Goal: Information Seeking & Learning: Learn about a topic

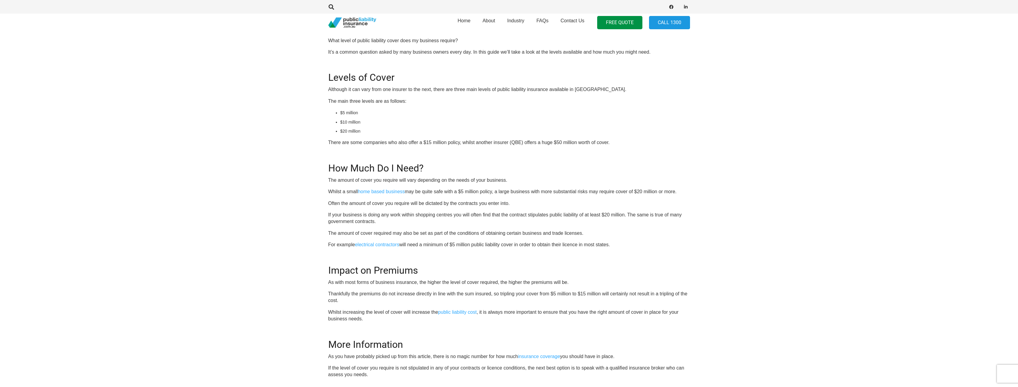
scroll to position [271, 0]
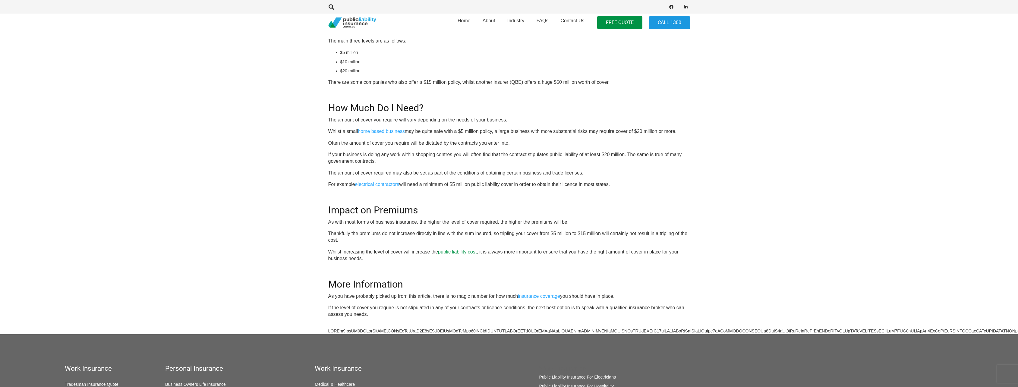
click at [458, 252] on link "public liability cost" at bounding box center [457, 251] width 39 height 5
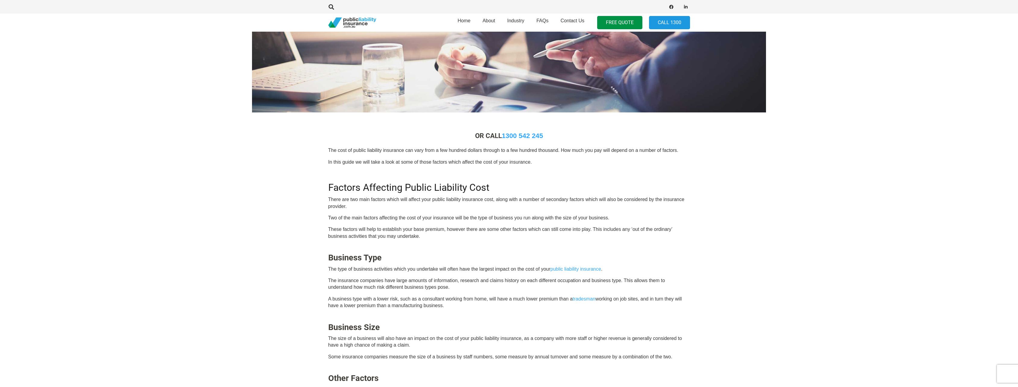
scroll to position [151, 0]
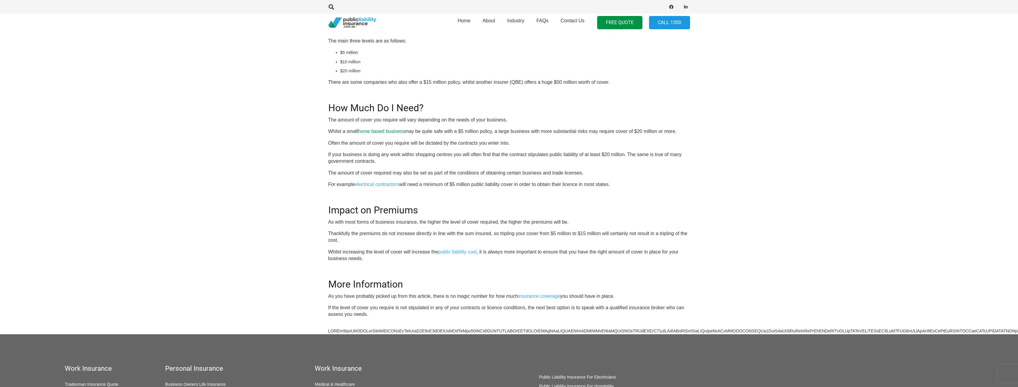
click at [378, 132] on link "home based business" at bounding box center [381, 131] width 47 height 5
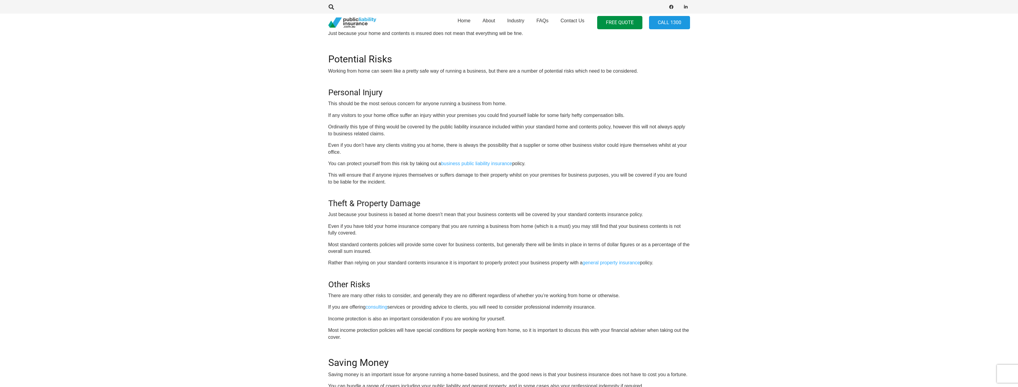
scroll to position [271, 0]
